Goal: Use online tool/utility: Utilize a website feature to perform a specific function

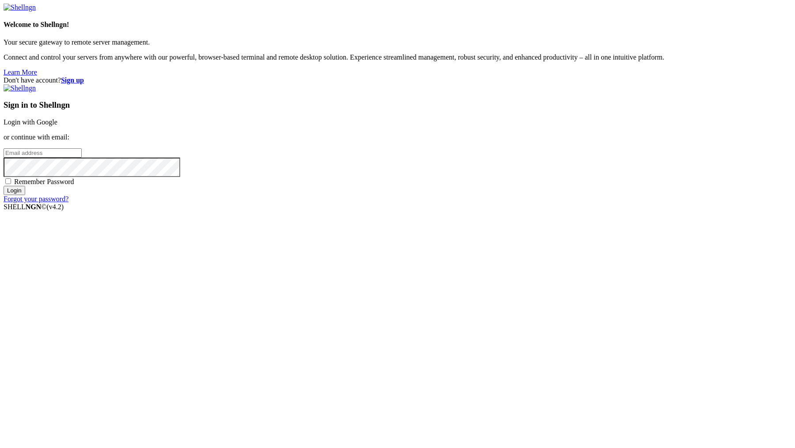
type input "[PERSON_NAME][EMAIL_ADDRESS][DOMAIN_NAME]"
click at [25, 195] on input "Login" at bounding box center [15, 190] width 22 height 9
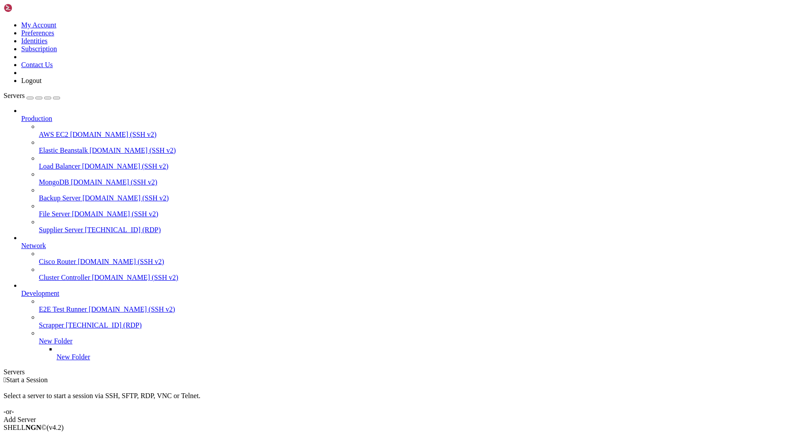
click at [54, 226] on span "Supplier Server" at bounding box center [61, 230] width 44 height 8
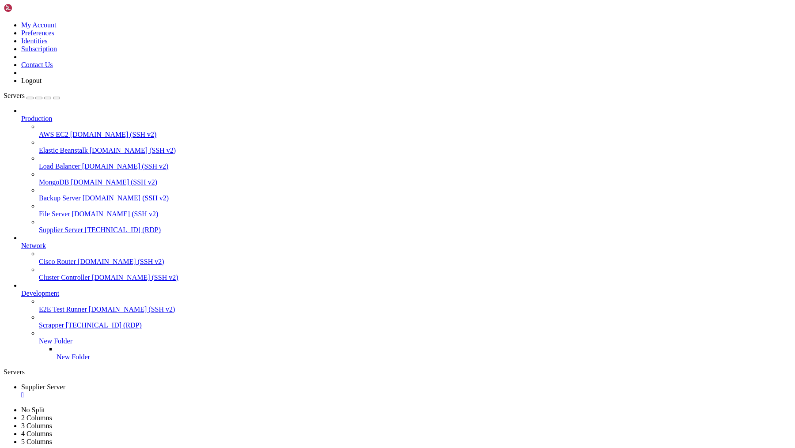
drag, startPoint x: 205, startPoint y: 694, endPoint x: 290, endPoint y: 695, distance: 84.8
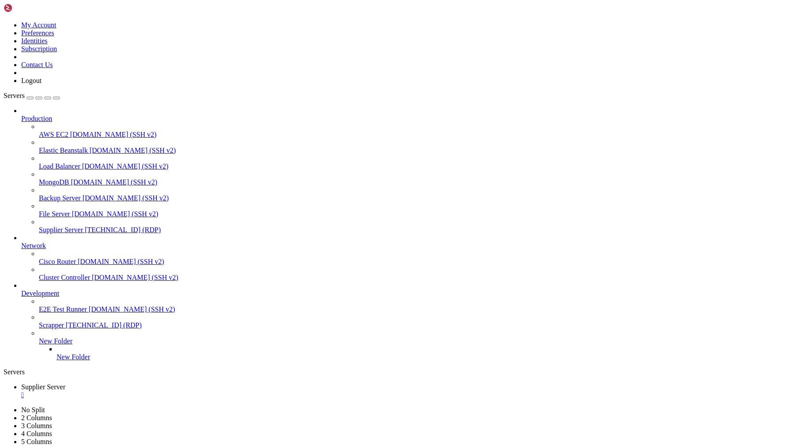
click at [176, 391] on div "" at bounding box center [406, 395] width 770 height 8
